Goal: Transaction & Acquisition: Subscribe to service/newsletter

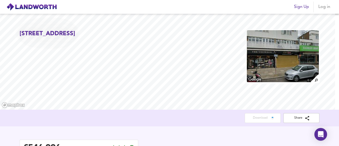
click at [299, 8] on span "Sign Up" at bounding box center [301, 6] width 15 height 7
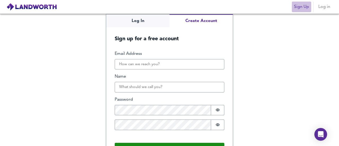
click at [295, 7] on span "Sign Up" at bounding box center [301, 6] width 15 height 7
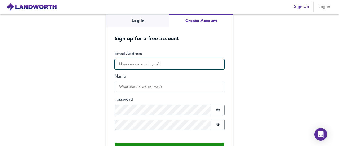
click at [164, 64] on input "Email Address" at bounding box center [170, 64] width 110 height 11
type input "[EMAIL_ADDRESS][DOMAIN_NAME]"
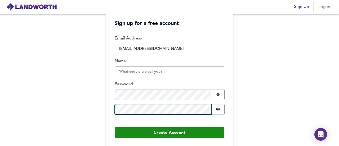
scroll to position [15, 0]
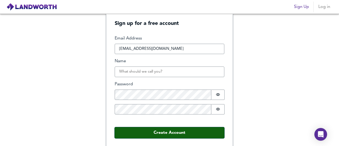
click at [177, 134] on button "Create Account" at bounding box center [170, 132] width 110 height 11
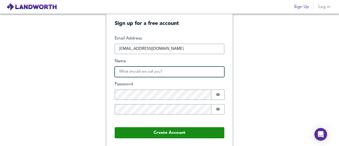
click at [131, 71] on input "Name" at bounding box center [170, 72] width 110 height 11
type input "a"
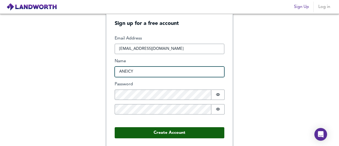
type input "ANEICY"
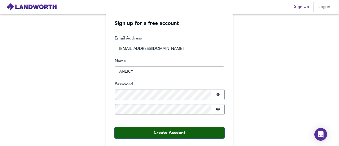
click at [148, 131] on button "Create Account" at bounding box center [170, 132] width 110 height 11
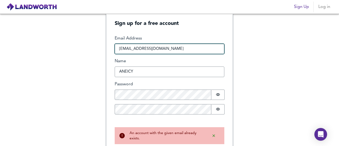
click at [170, 49] on input "[EMAIL_ADDRESS][DOMAIN_NAME]" at bounding box center [170, 49] width 110 height 11
type input "a"
click at [128, 47] on input "Email Address" at bounding box center [170, 49] width 110 height 11
